Goal: Information Seeking & Learning: Learn about a topic

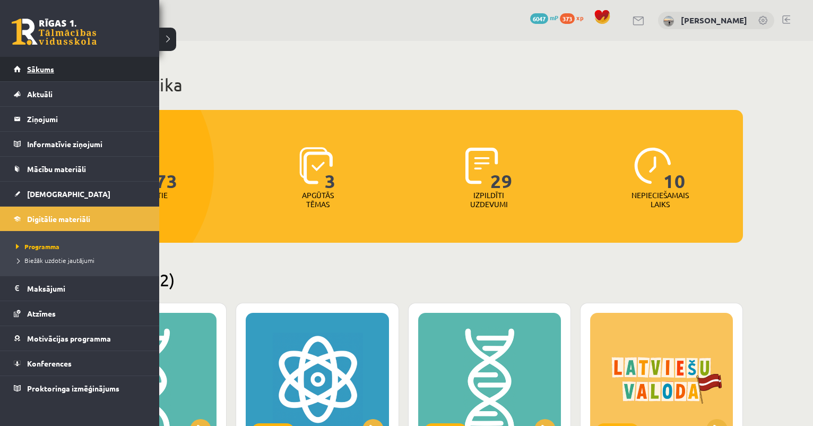
click at [32, 62] on link "Sākums" at bounding box center [80, 69] width 132 height 24
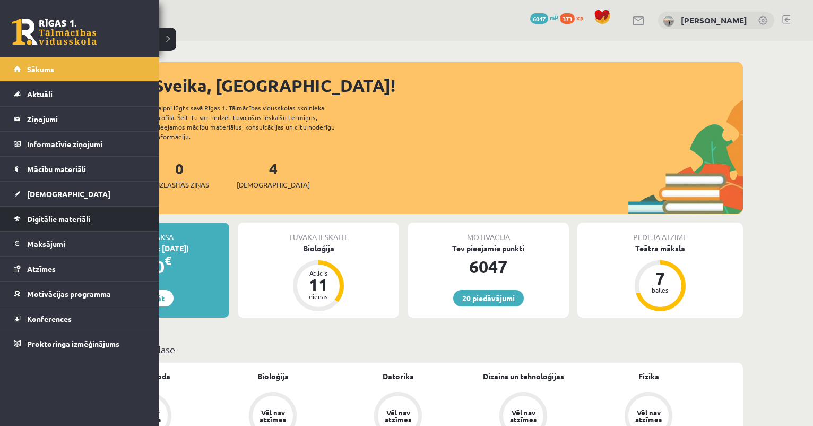
click at [47, 214] on span "Digitālie materiāli" at bounding box center [58, 219] width 63 height 10
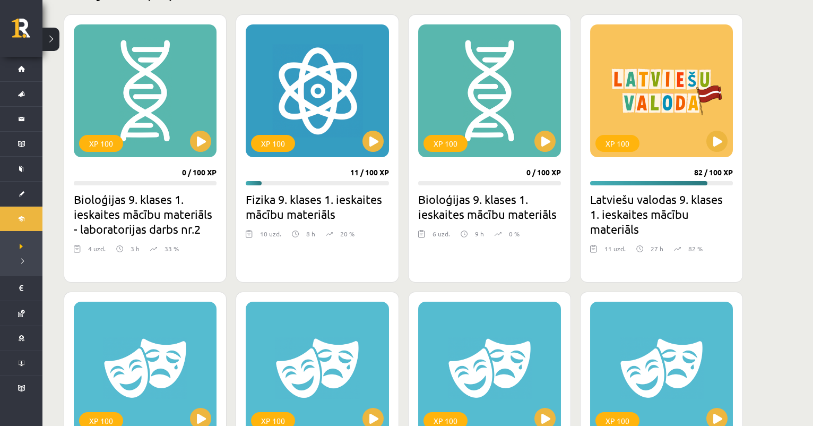
scroll to position [293, 0]
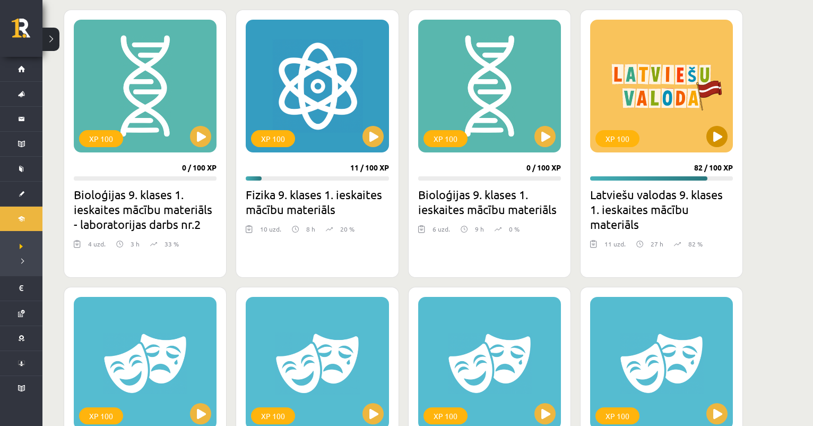
click at [718, 136] on button at bounding box center [717, 136] width 21 height 21
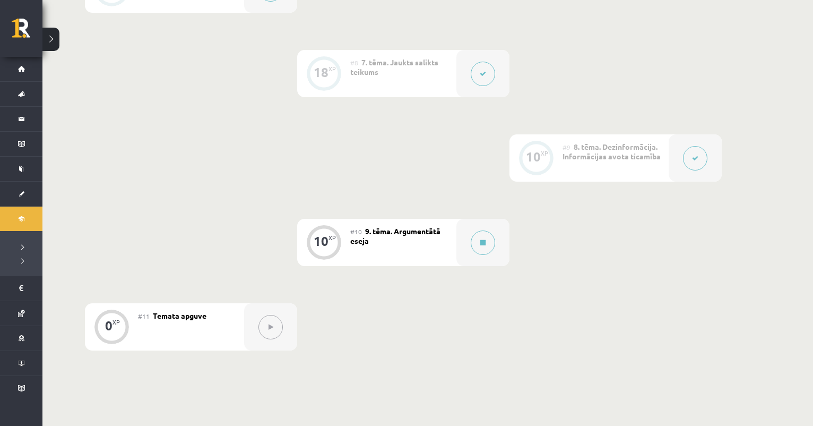
scroll to position [834, 0]
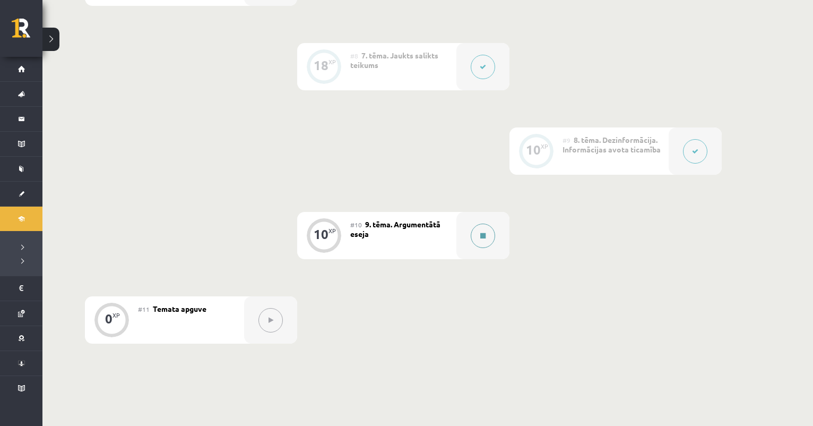
click at [470, 229] on div at bounding box center [483, 235] width 53 height 47
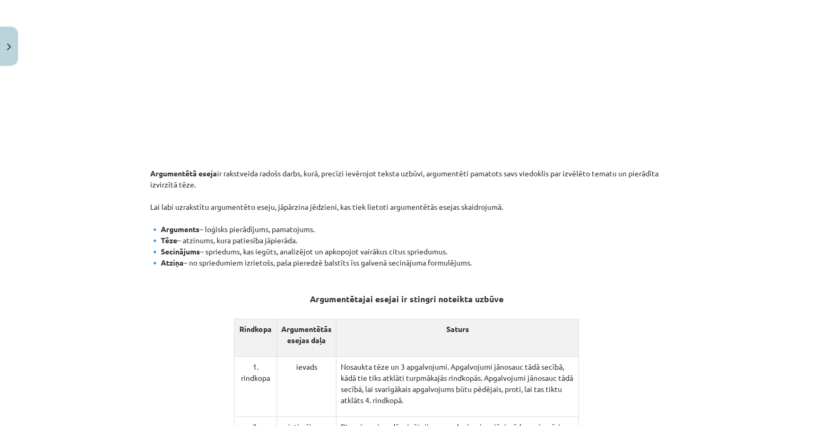
scroll to position [347, 0]
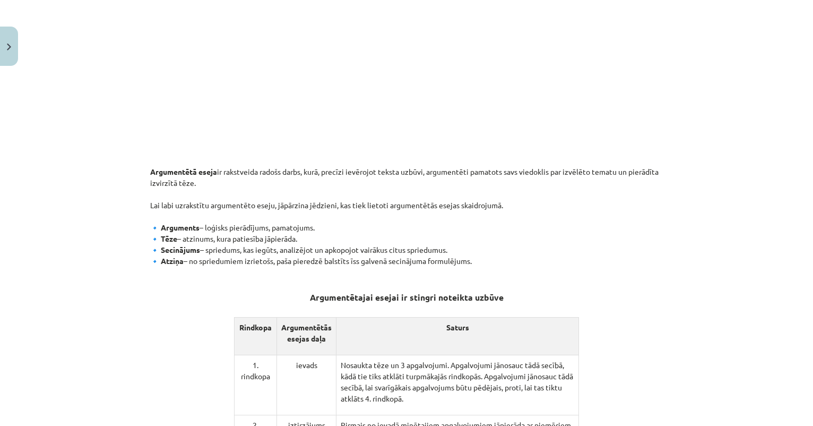
drag, startPoint x: 163, startPoint y: 238, endPoint x: 317, endPoint y: 242, distance: 154.0
click at [317, 241] on p "Argumentētā eseja ir rakstveida radošs darbs, kurā, precīzi ievērojot teksta uz…" at bounding box center [406, 216] width 513 height 123
copy p "ēze – atzinums, kura patiesība jāpierāda."
click at [334, 217] on p "Argumentētā eseja ir rakstveida radošs darbs, kurā, precīzi ievērojot teksta uz…" at bounding box center [406, 216] width 513 height 123
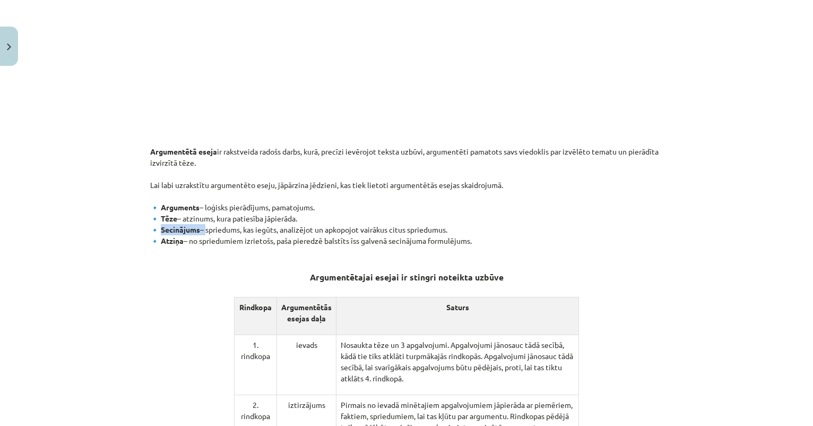
drag, startPoint x: 162, startPoint y: 228, endPoint x: 206, endPoint y: 227, distance: 44.1
click at [206, 227] on p "Argumentētā eseja ir rakstveida radošs darbs, kurā, precīzi ievērojot teksta uz…" at bounding box center [406, 196] width 513 height 123
copy p "ecinājums –"
click at [296, 165] on p "Argumentētā eseja ir rakstveida radošs darbs, kurā, precīzi ievērojot teksta uz…" at bounding box center [406, 196] width 513 height 123
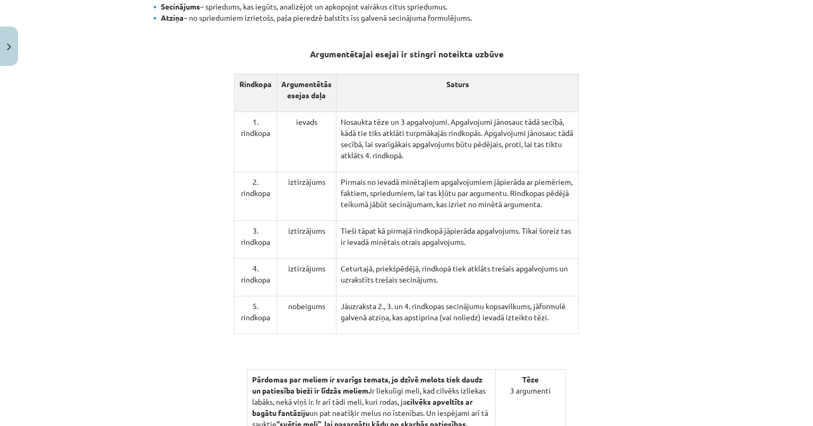
scroll to position [597, 0]
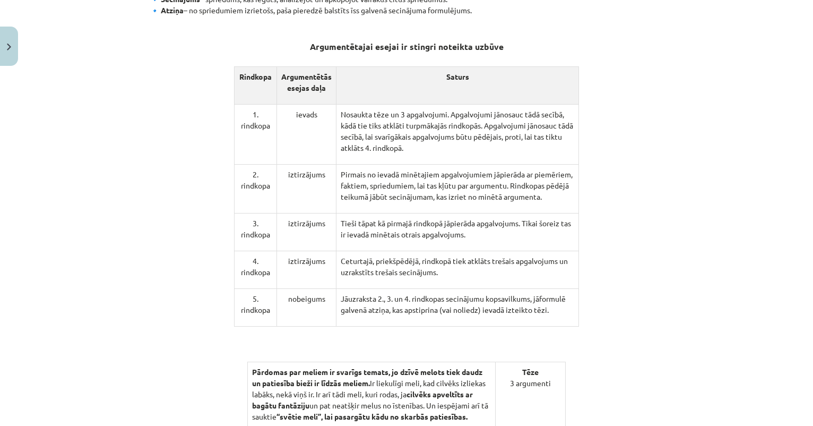
click at [485, 233] on p "Tieši tāpat kā pirmajā rindkopā jāpierāda apgalvojums. Tikai šoreiz tas ir ieva…" at bounding box center [458, 229] width 234 height 22
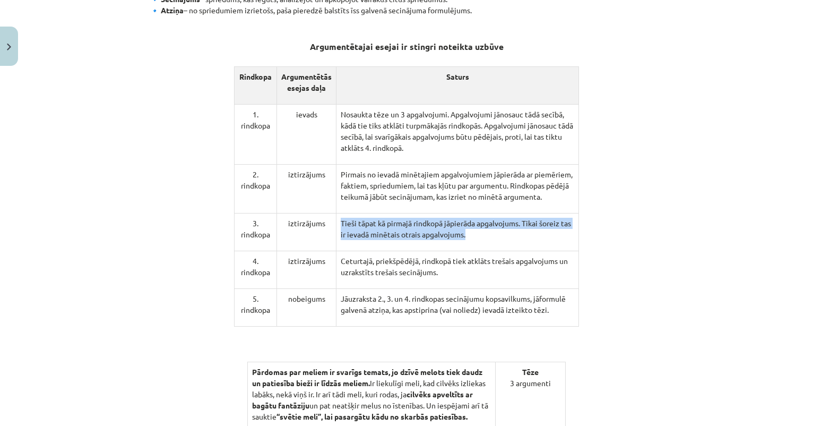
drag, startPoint x: 343, startPoint y: 230, endPoint x: 487, endPoint y: 246, distance: 144.1
click at [487, 246] on td "Tieši tāpat kā pirmajā rindkopā jāpierāda apgalvojums. Tikai šoreiz tas ir ieva…" at bounding box center [458, 232] width 243 height 38
copy p "Tieši tāpat kā pirmajā rindkopā jāpierāda apgalvojums. Tikai šoreiz tas ir ieva…"
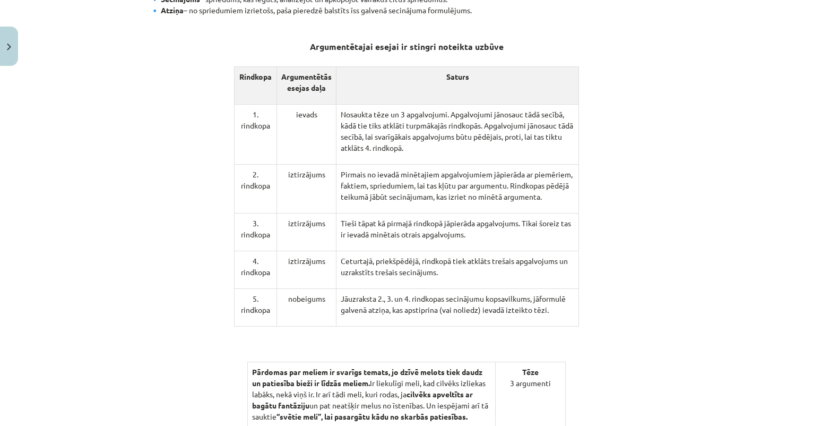
click at [399, 266] on p "Ceturtajā, priekšpēdējā, rindkopā tiek atklāts trešais apgalvojums un uzrakstīt…" at bounding box center [458, 266] width 234 height 22
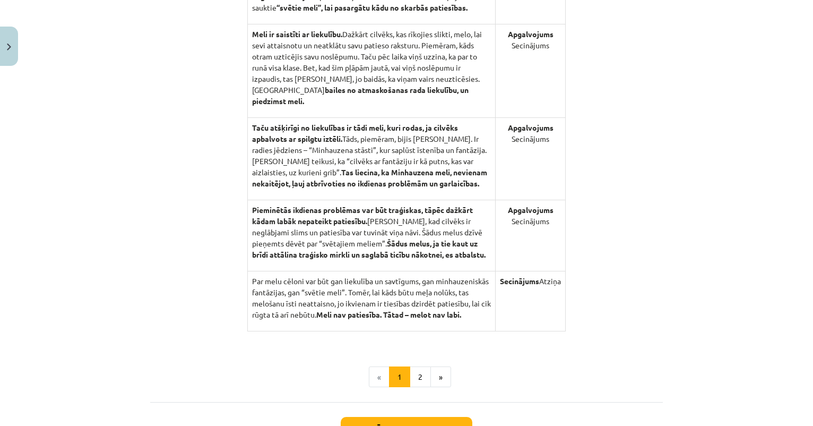
scroll to position [1010, 0]
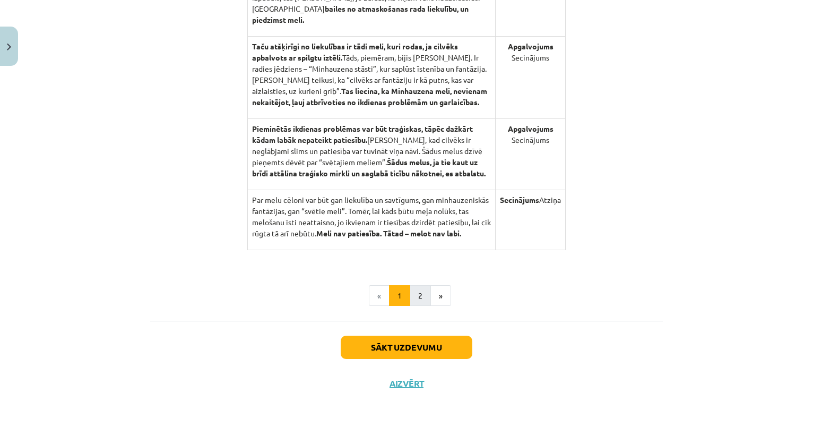
click at [421, 294] on button "2" at bounding box center [420, 295] width 21 height 21
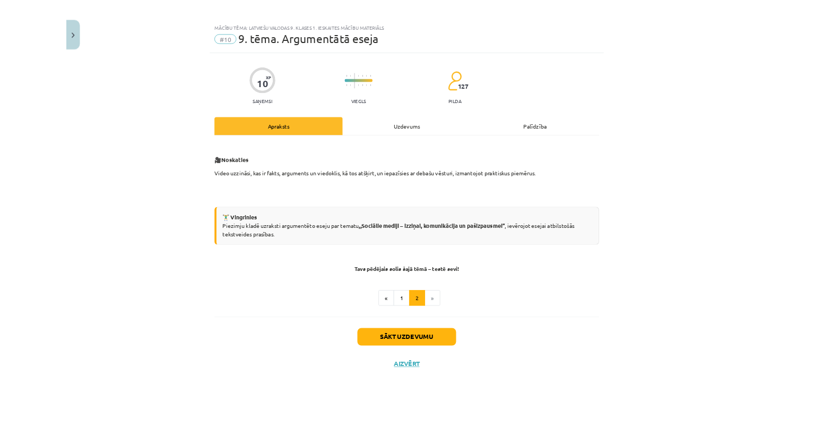
scroll to position [834, 0]
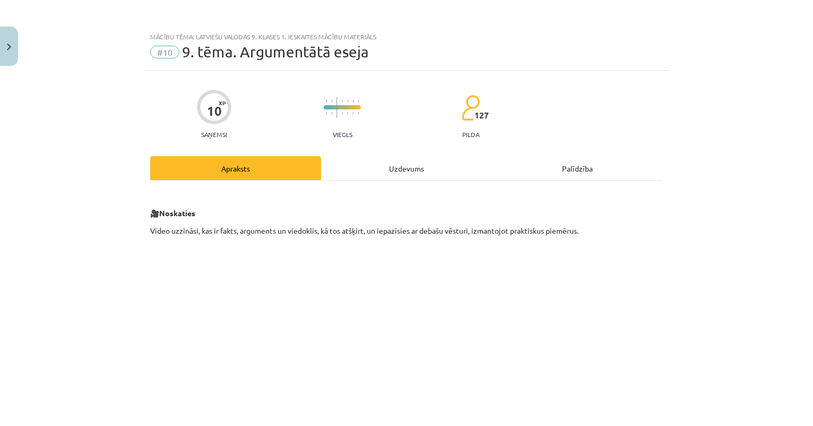
click at [400, 167] on div "Uzdevums" at bounding box center [406, 168] width 171 height 24
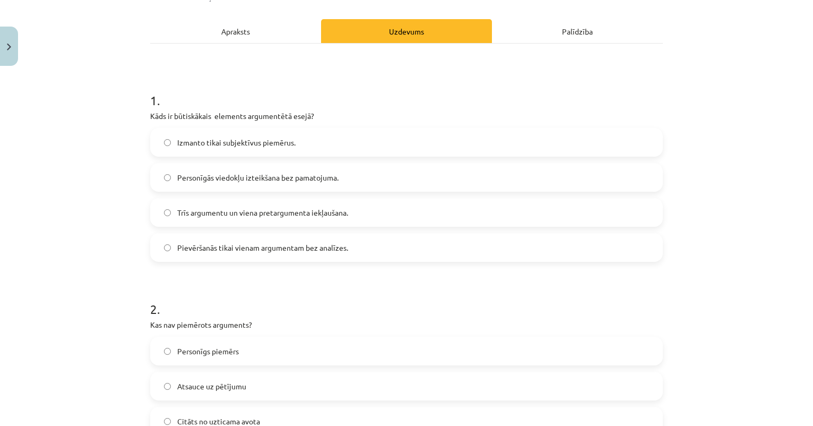
scroll to position [144, 0]
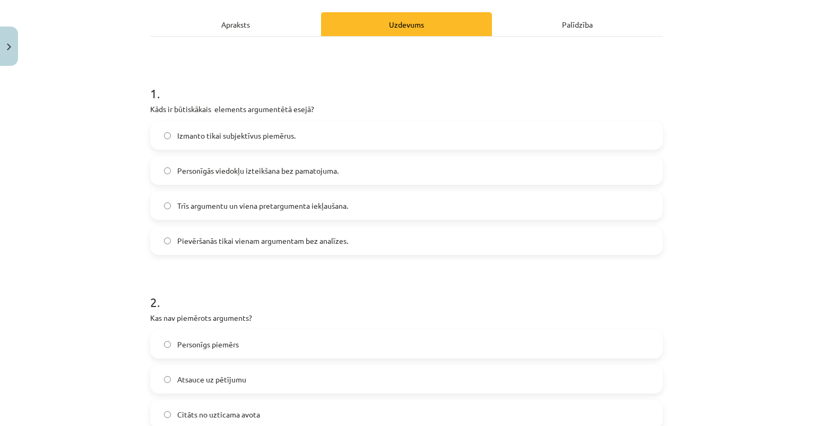
click at [243, 204] on span "Trīs argumentu un viena pretargumenta iekļaušana." at bounding box center [262, 205] width 171 height 11
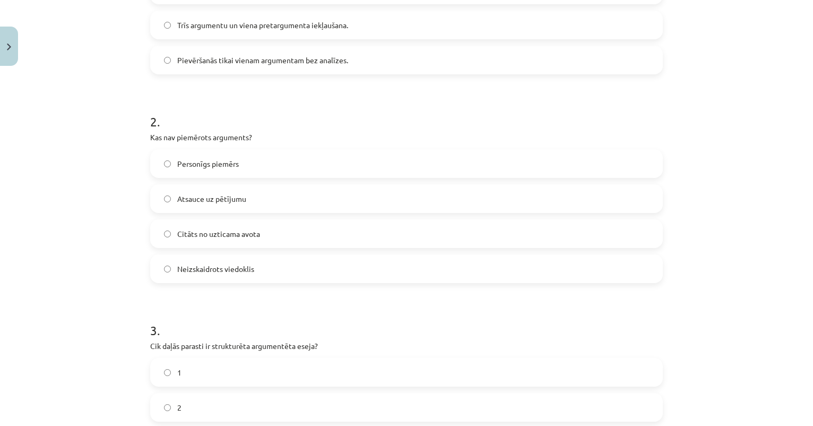
scroll to position [332, 0]
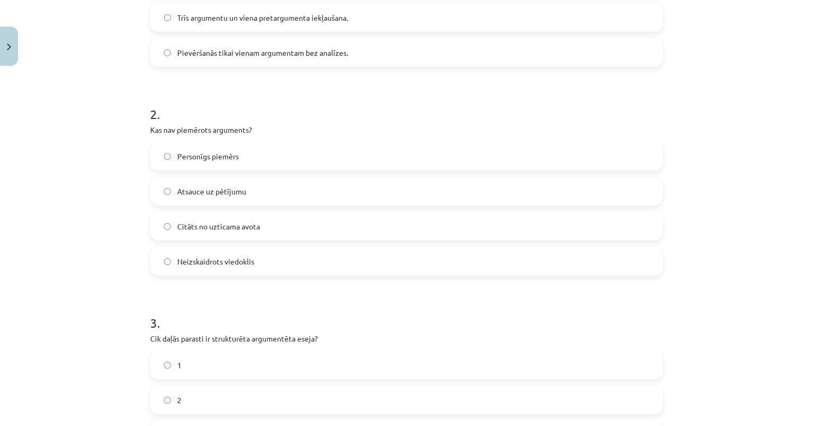
click at [225, 225] on span "Citāts no uzticama avota" at bounding box center [218, 226] width 83 height 11
click at [229, 262] on span "Neizskaidrots viedoklis" at bounding box center [215, 261] width 77 height 11
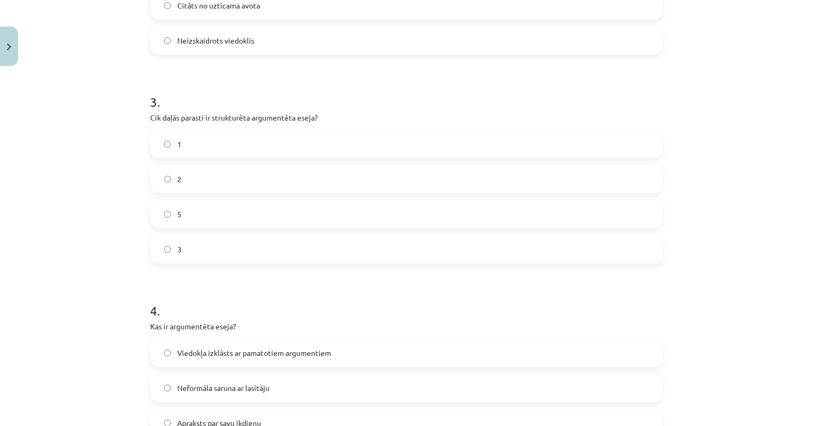
scroll to position [553, 0]
click at [243, 217] on label "5" at bounding box center [406, 213] width 511 height 27
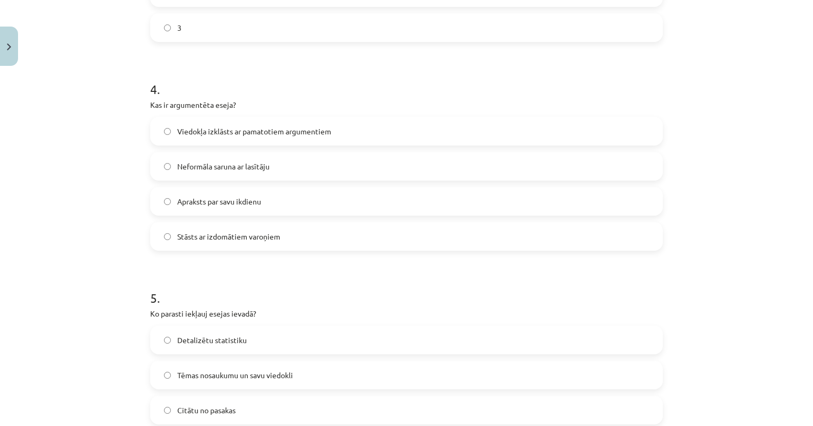
scroll to position [775, 0]
click at [226, 133] on span "Viedokļa izklāsts ar pamatotiem argumentiem" at bounding box center [254, 130] width 154 height 11
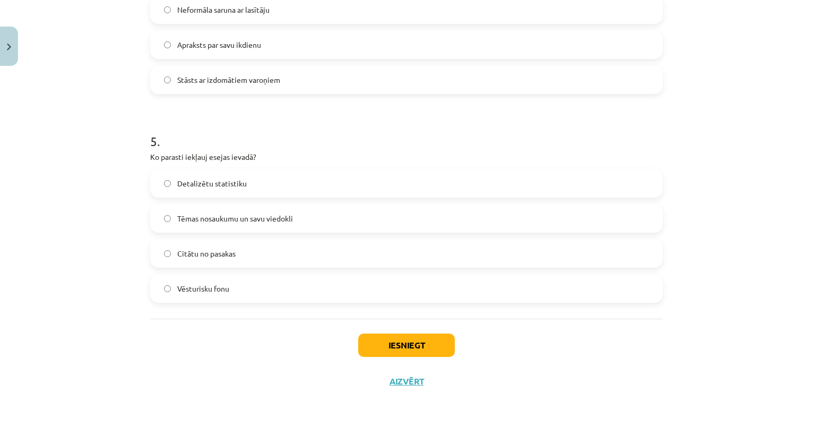
scroll to position [932, 0]
click at [225, 214] on span "Tēmas nosaukumu un savu viedokli" at bounding box center [235, 218] width 116 height 11
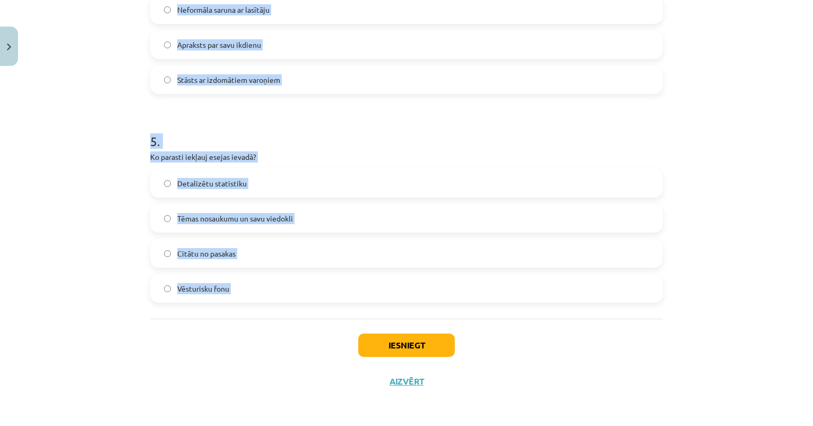
drag, startPoint x: 151, startPoint y: 236, endPoint x: 329, endPoint y: 333, distance: 202.8
copy form "1 . Kāds ir būtiskākais elements argumentētā esejā? Izmanto tikai subjektīvus p…"
click at [348, 141] on h1 "5 ." at bounding box center [406, 131] width 513 height 33
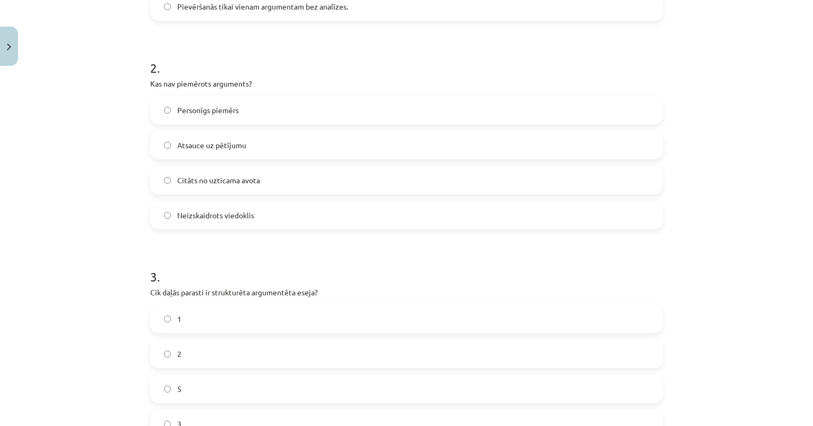
scroll to position [380, 0]
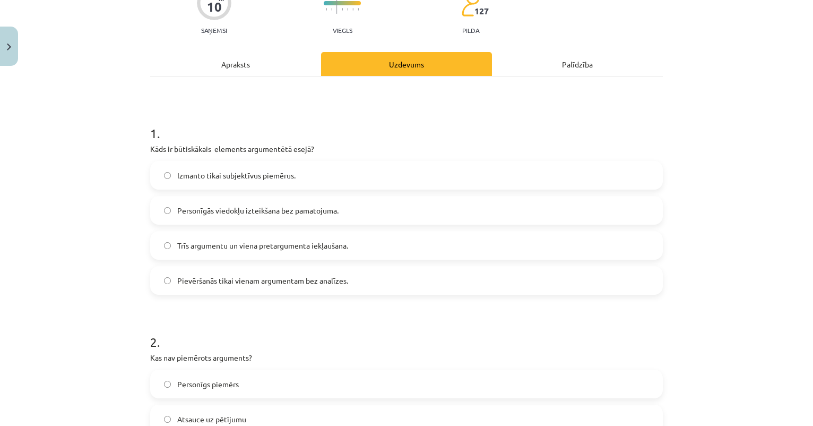
click at [252, 68] on div "Apraksts" at bounding box center [235, 64] width 171 height 24
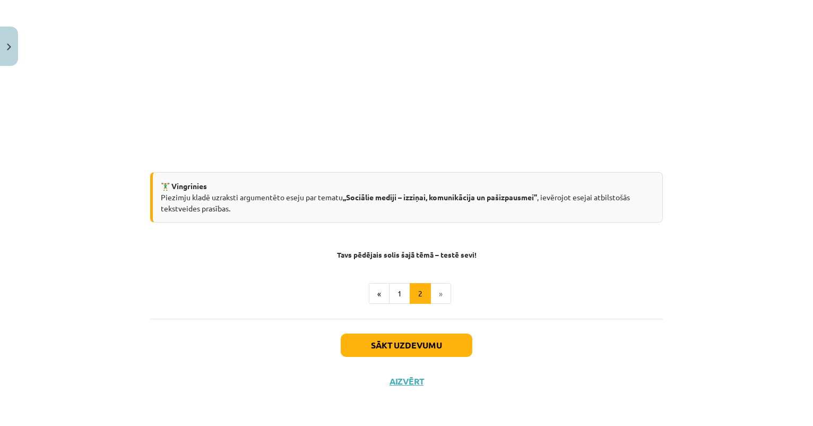
scroll to position [288, 0]
click at [398, 288] on button "1" at bounding box center [399, 293] width 21 height 21
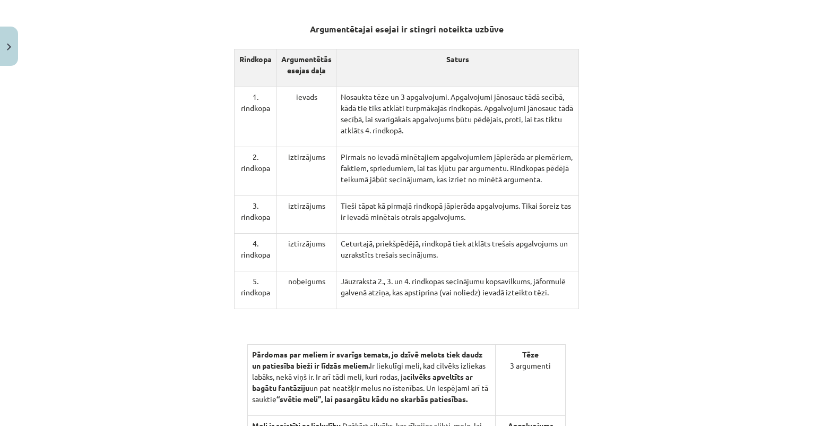
scroll to position [617, 0]
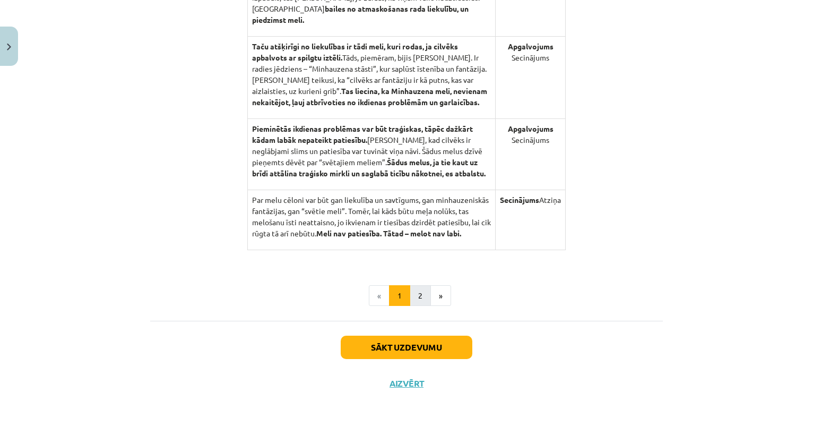
click at [419, 288] on button "2" at bounding box center [420, 295] width 21 height 21
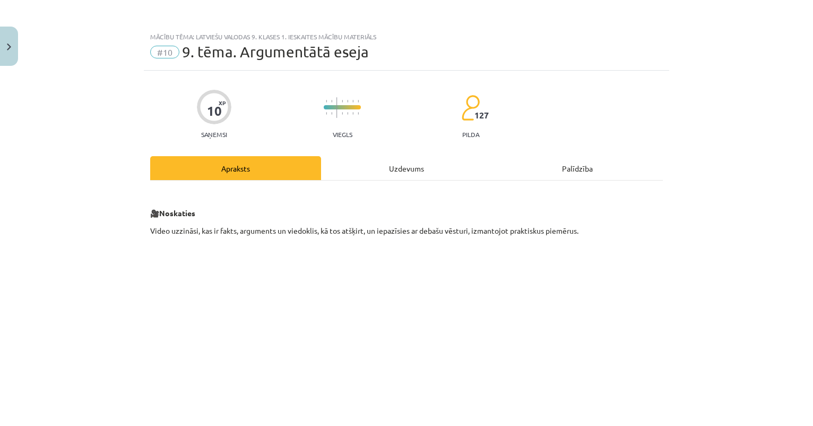
scroll to position [0, 0]
click at [408, 168] on div "Uzdevums" at bounding box center [406, 168] width 171 height 24
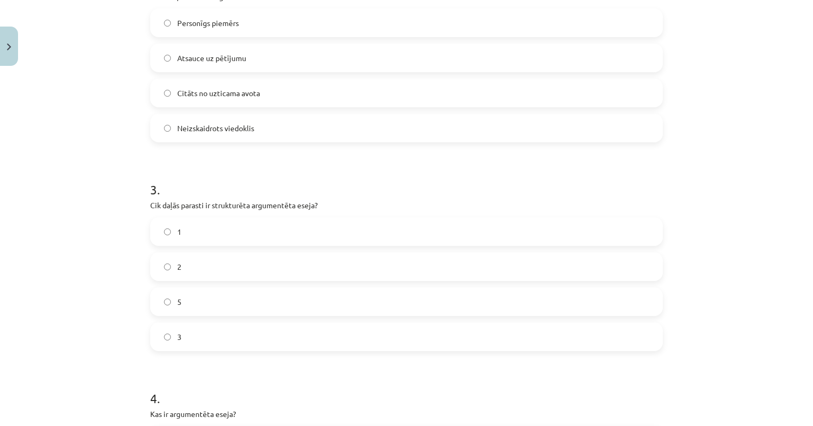
scroll to position [470, 0]
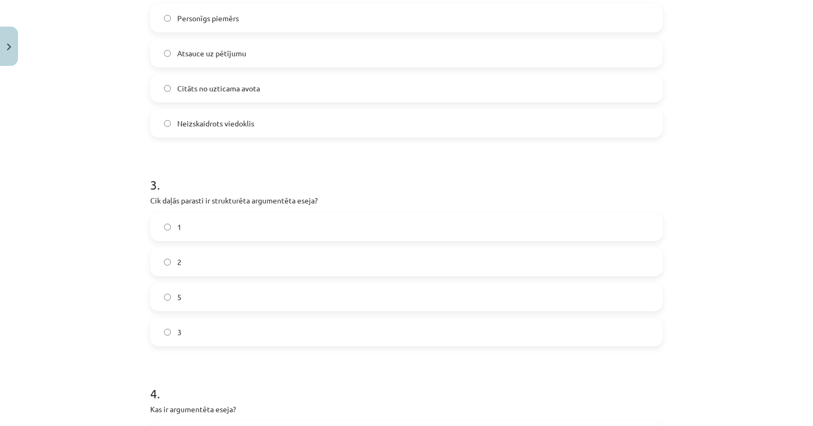
click at [278, 326] on label "3" at bounding box center [406, 331] width 511 height 27
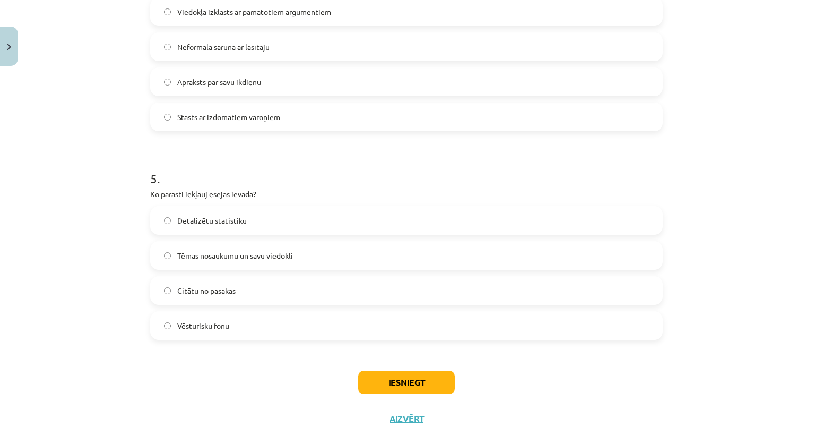
scroll to position [894, 0]
click at [414, 380] on button "Iesniegt" at bounding box center [406, 380] width 97 height 23
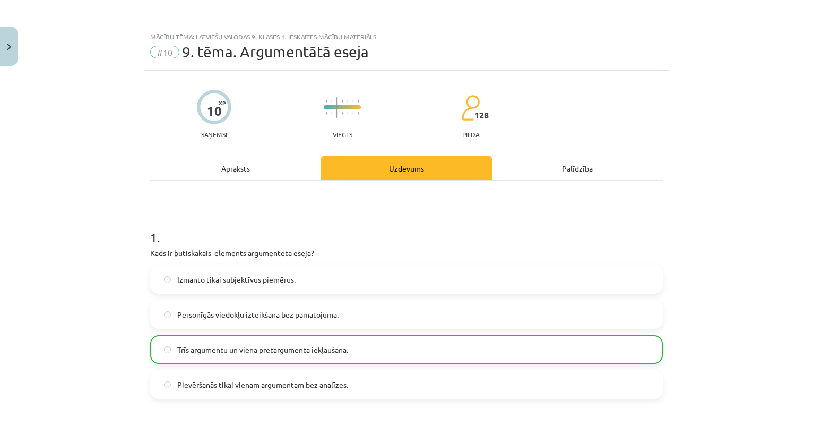
scroll to position [0, 0]
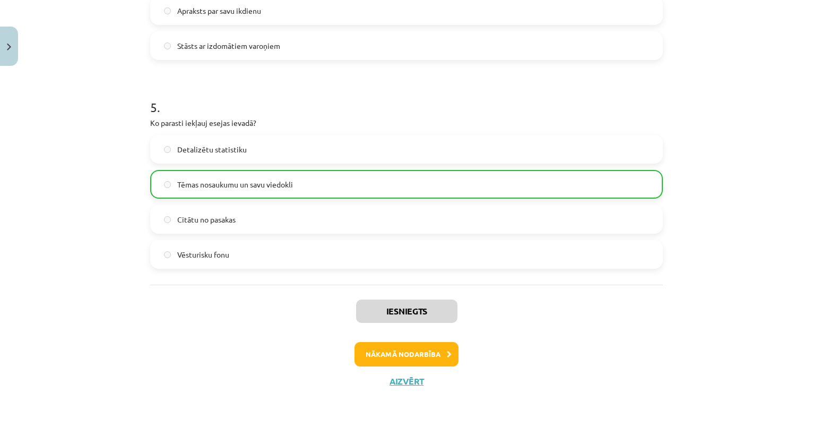
click at [416, 360] on button "Nākamā nodarbība" at bounding box center [407, 354] width 104 height 24
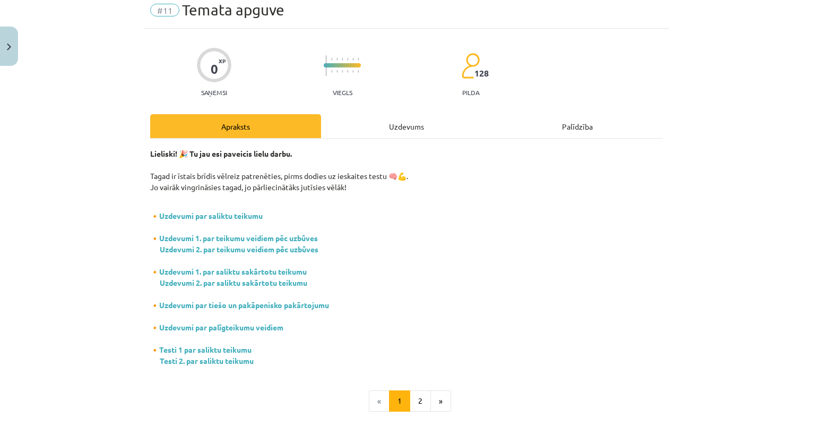
scroll to position [41, 0]
click at [236, 217] on link "Uzdevumi par saliktu teikumu" at bounding box center [211, 216] width 104 height 10
click at [416, 394] on button "2" at bounding box center [420, 401] width 21 height 21
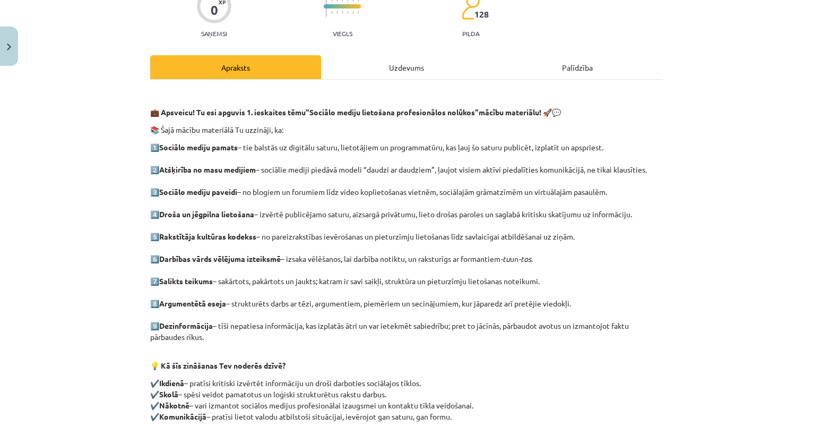
scroll to position [98, 0]
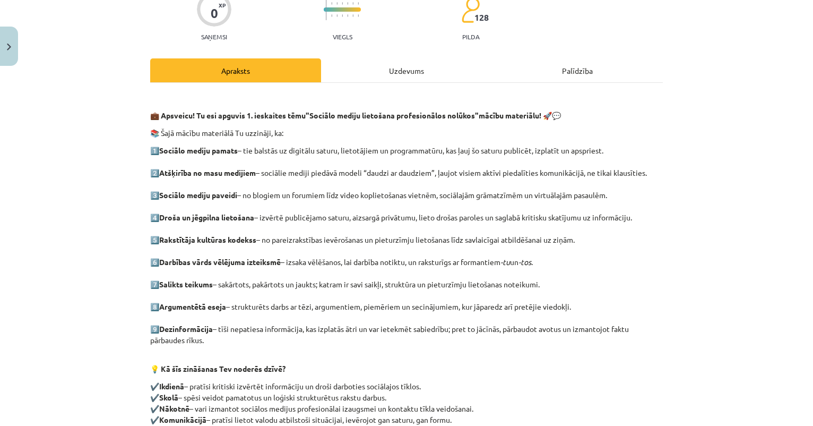
click at [395, 70] on div "Uzdevums" at bounding box center [406, 70] width 171 height 24
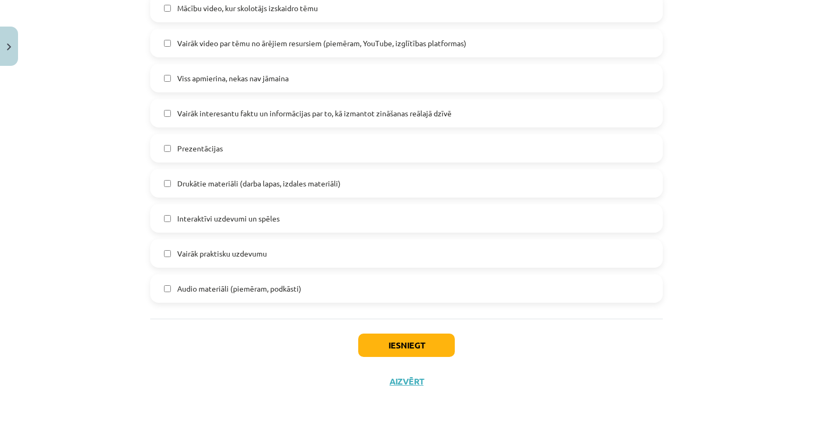
scroll to position [633, 0]
click at [8, 51] on button "Close" at bounding box center [9, 46] width 18 height 39
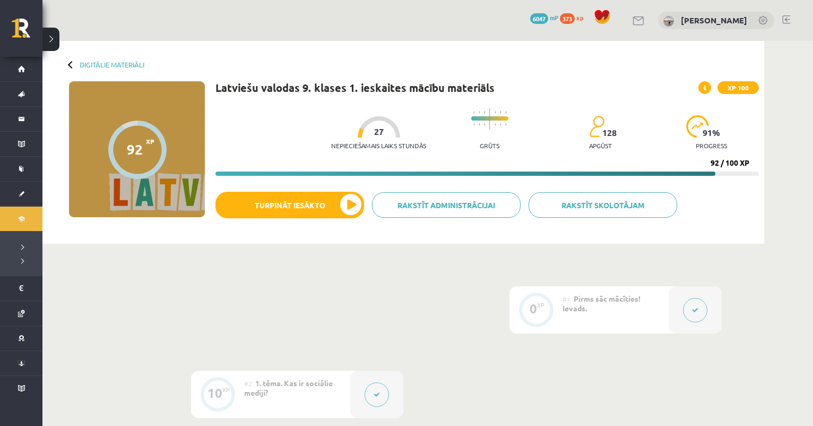
scroll to position [0, 0]
click at [139, 64] on link "Digitālie materiāli" at bounding box center [112, 65] width 65 height 8
